Goal: Task Accomplishment & Management: Complete application form

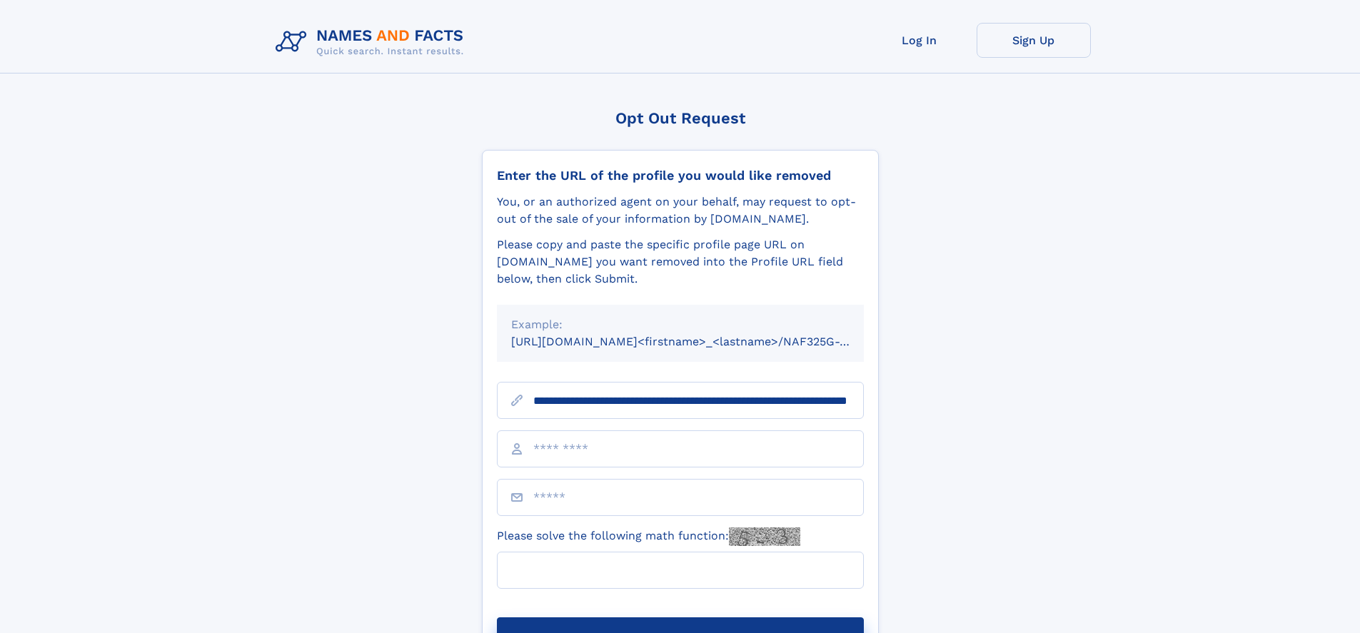
scroll to position [0, 156]
type input "**********"
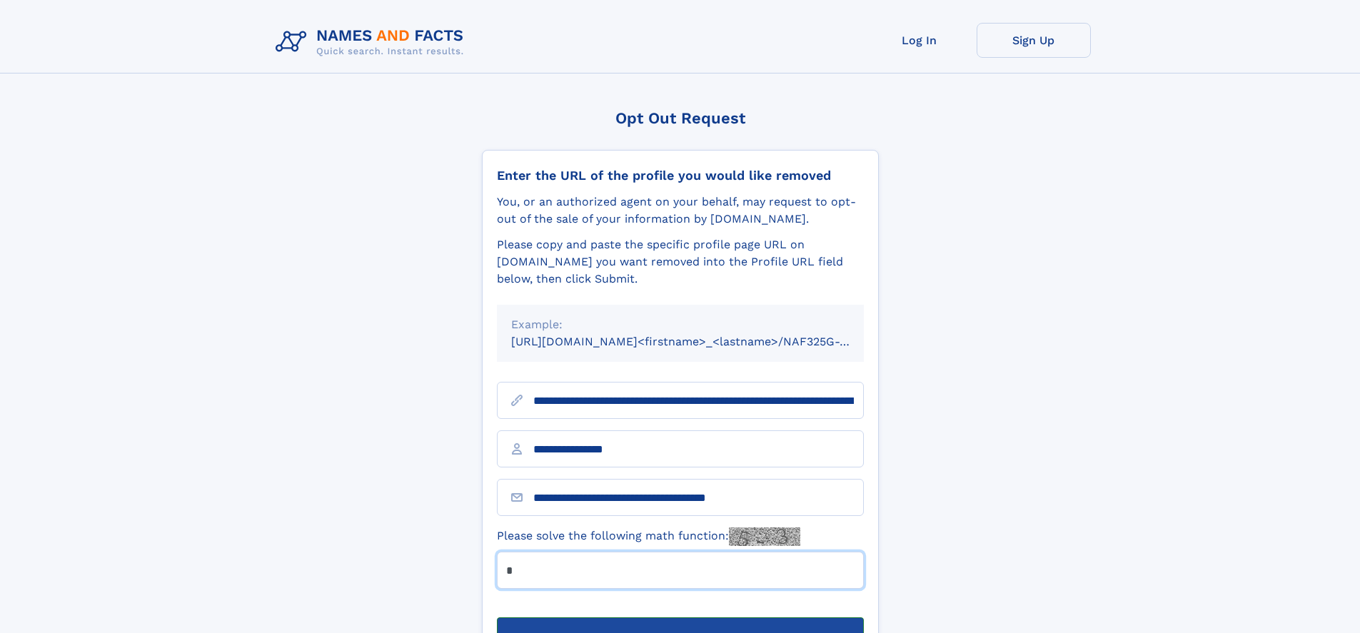
type input "*"
click at [680, 618] on button "Submit Opt Out Request" at bounding box center [680, 641] width 367 height 46
